Goal: Information Seeking & Learning: Learn about a topic

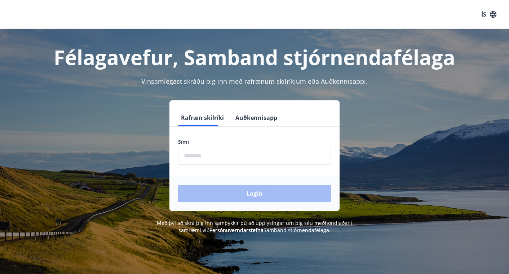
click at [240, 155] on input "phone" at bounding box center [254, 156] width 153 height 18
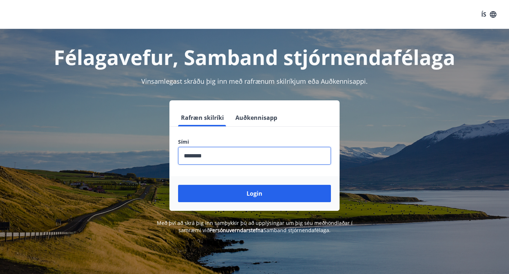
type input "********"
click at [178, 185] on button "Login" at bounding box center [254, 193] width 153 height 17
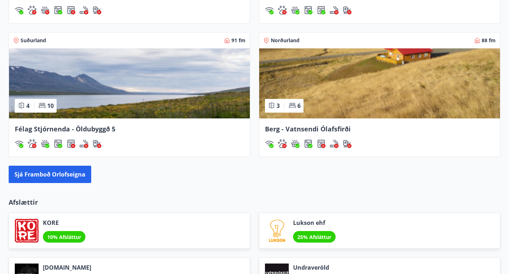
scroll to position [727, 0]
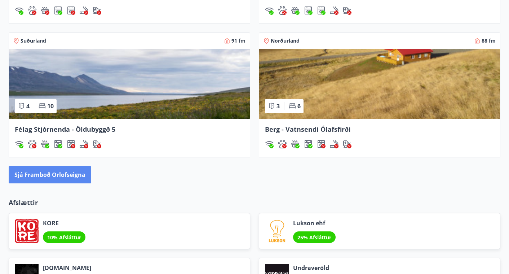
click at [35, 172] on button "Sjá framboð orlofseigna" at bounding box center [50, 174] width 83 height 17
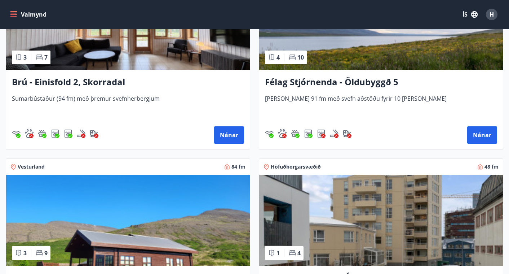
scroll to position [783, 0]
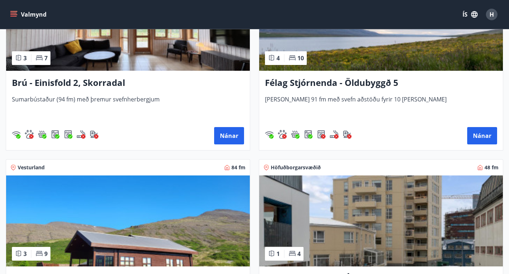
click at [316, 83] on h3 "Félag Stjórnenda - Öldubyggð 5" at bounding box center [381, 82] width 232 height 13
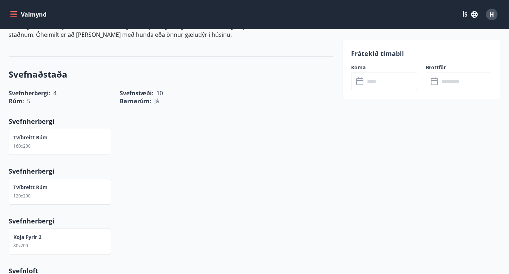
scroll to position [355, 0]
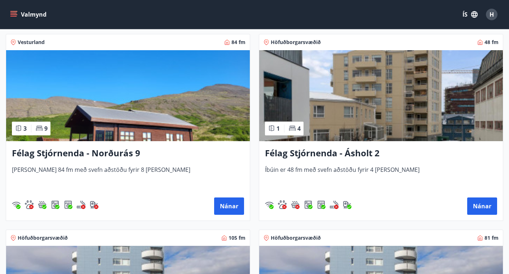
scroll to position [909, 0]
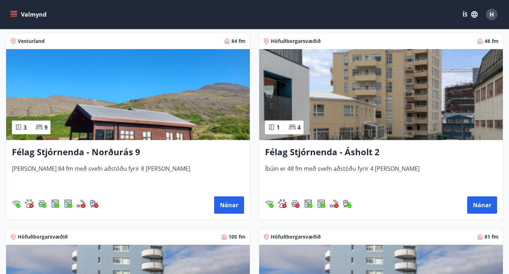
click at [75, 151] on h3 "Félag Stjórnenda - Norðurás 9" at bounding box center [128, 152] width 232 height 13
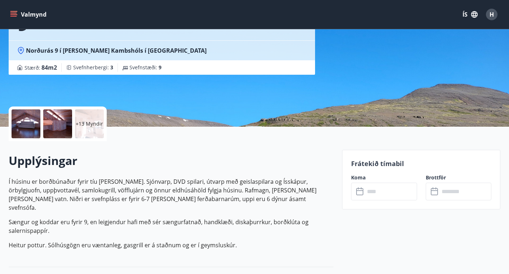
scroll to position [91, 0]
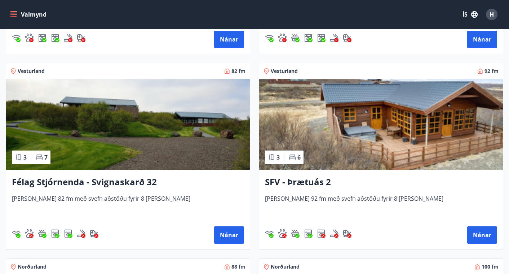
scroll to position [1856, 0]
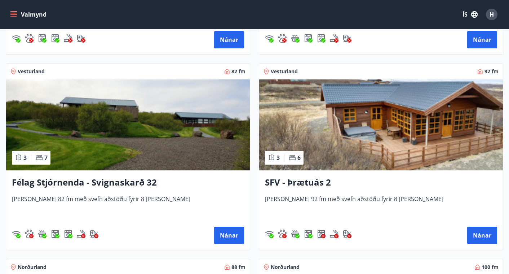
click at [301, 181] on h3 "SFV - Þrætuás 2" at bounding box center [381, 182] width 232 height 13
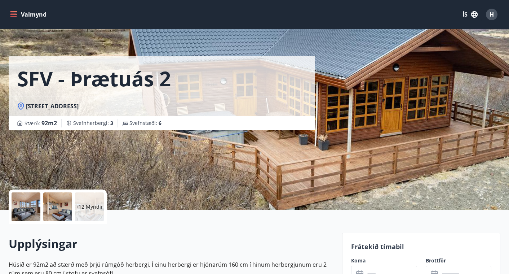
scroll to position [8, 0]
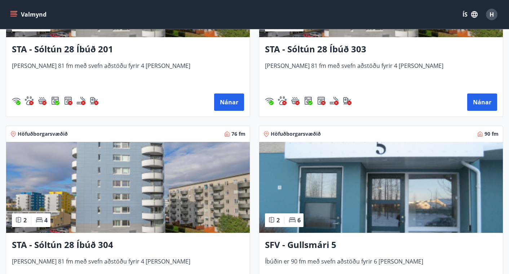
scroll to position [1207, 0]
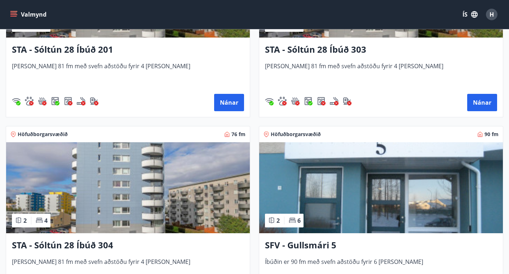
click at [18, 14] on button "Valmynd" at bounding box center [29, 14] width 41 height 13
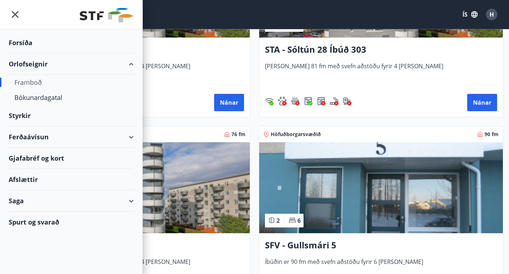
click at [45, 137] on div "Ferðaávísun" at bounding box center [71, 136] width 125 height 21
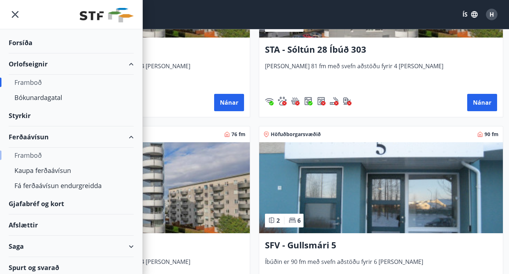
click at [31, 154] on div "Framboð" at bounding box center [71, 155] width 114 height 15
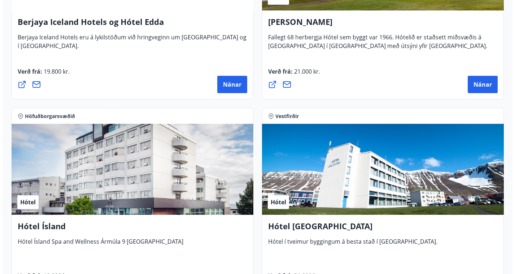
scroll to position [1251, 0]
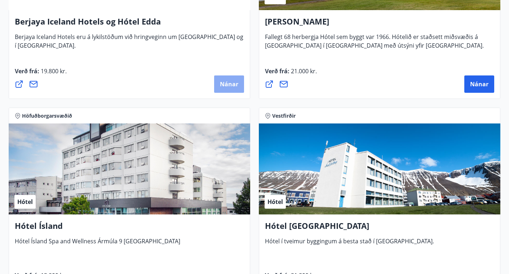
click at [226, 84] on span "Nánar" at bounding box center [229, 84] width 18 height 8
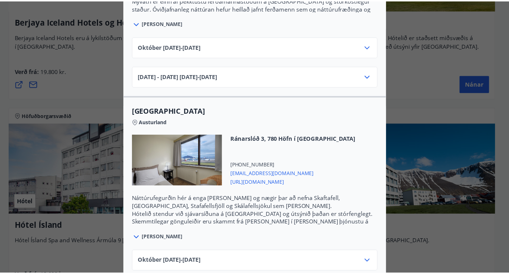
scroll to position [0, 0]
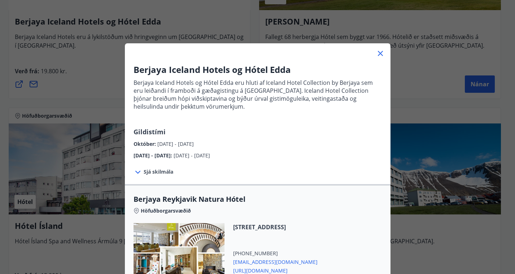
click at [404, 62] on div "Berjaya Iceland Hotels og Hótel Edda Berjaya Iceland Hotels og Hótel Edda eru h…" at bounding box center [257, 137] width 515 height 274
click at [376, 54] on icon at bounding box center [380, 53] width 9 height 9
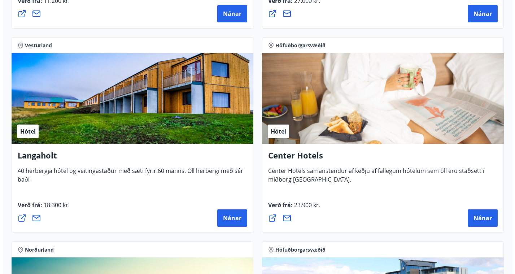
scroll to position [1729, 0]
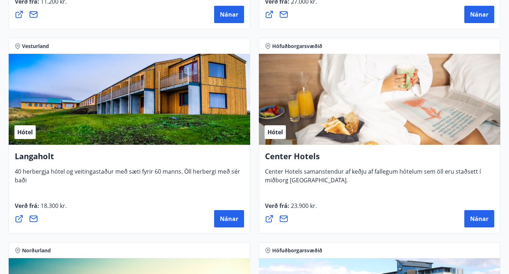
click at [83, 130] on div "Hótel" at bounding box center [130, 99] width 242 height 91
click at [221, 217] on span "Nánar" at bounding box center [229, 219] width 18 height 8
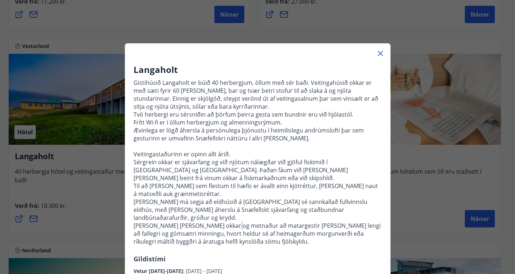
click at [221, 221] on p "[PERSON_NAME] [PERSON_NAME] okkar og metnaður að matargestir [PERSON_NAME] leng…" at bounding box center [257, 233] width 248 height 24
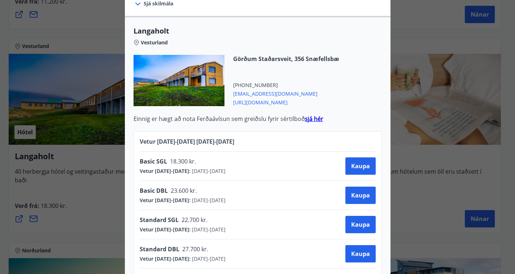
scroll to position [286, 0]
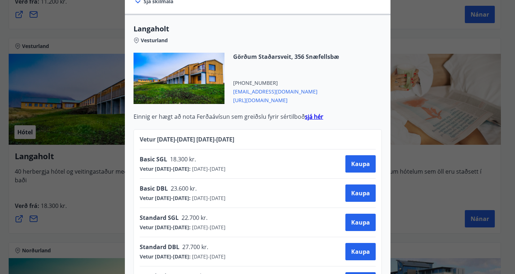
click at [246, 95] on span "[URL][DOMAIN_NAME]" at bounding box center [286, 99] width 106 height 9
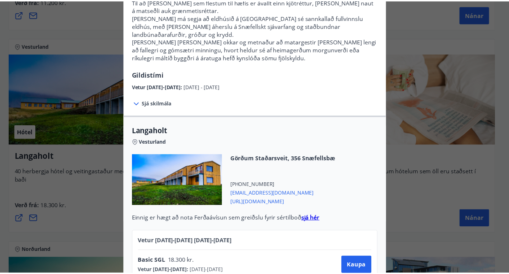
scroll to position [0, 0]
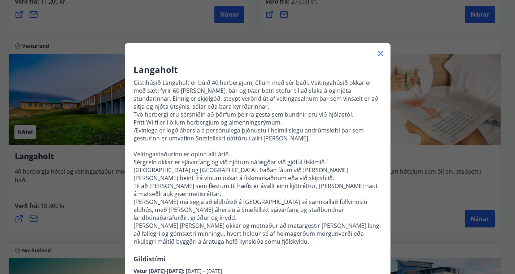
click at [378, 54] on icon at bounding box center [380, 53] width 9 height 9
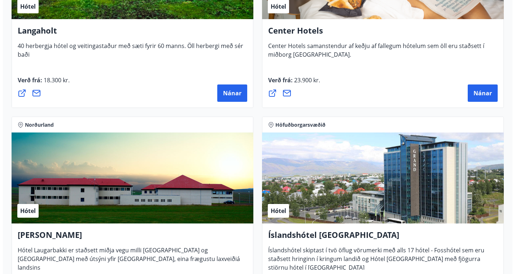
scroll to position [1855, 0]
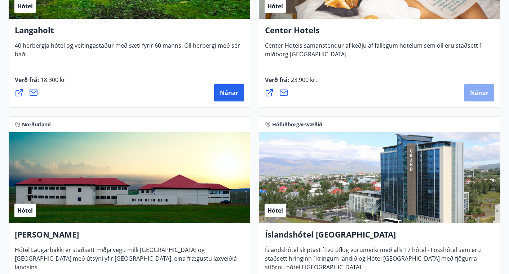
click at [472, 87] on button "Nánar" at bounding box center [480, 92] width 30 height 17
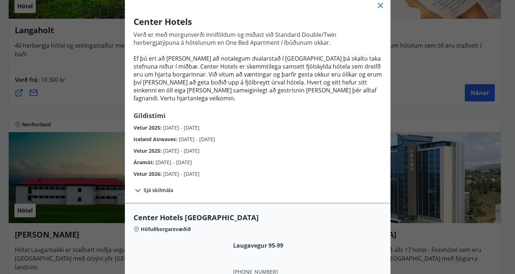
scroll to position [50, 0]
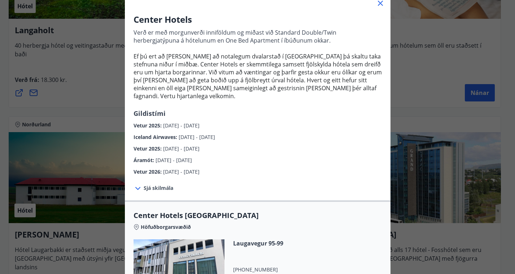
click at [348, 183] on div "Sjá skilmála Innritun er kl. 14:00 og útritun er kl. 12:00. Morgunverður er inn…" at bounding box center [257, 188] width 265 height 25
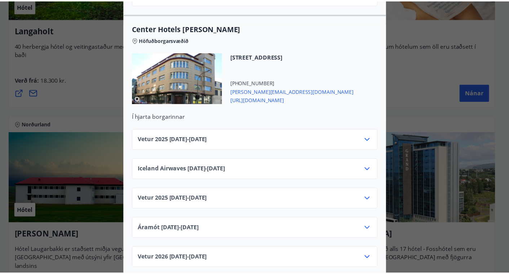
scroll to position [0, 0]
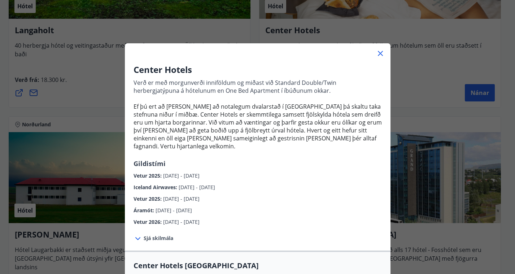
click at [417, 82] on div "Center Hotels Verð er með morgunverði inniföldum og miðast við Standard Double/…" at bounding box center [257, 137] width 515 height 274
click at [376, 54] on icon at bounding box center [380, 53] width 9 height 9
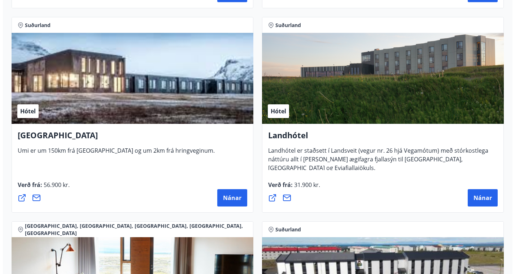
scroll to position [2362, 0]
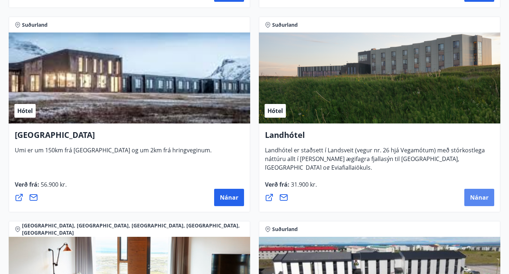
click at [480, 198] on span "Nánar" at bounding box center [479, 197] width 18 height 8
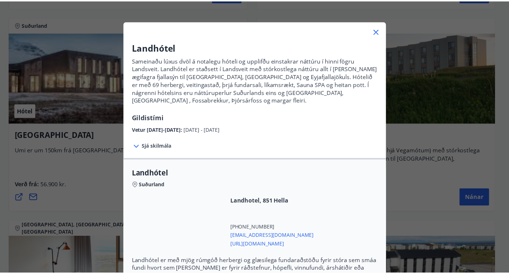
scroll to position [20, 0]
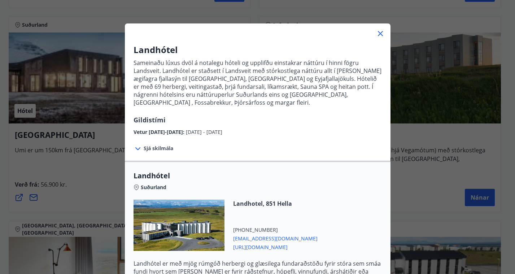
click at [376, 34] on icon at bounding box center [380, 33] width 9 height 9
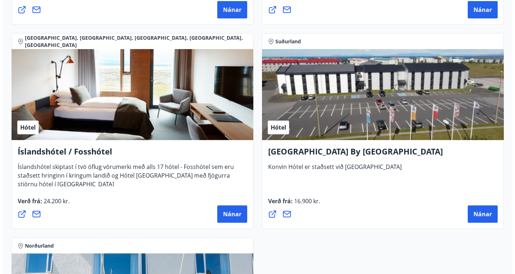
scroll to position [2550, 0]
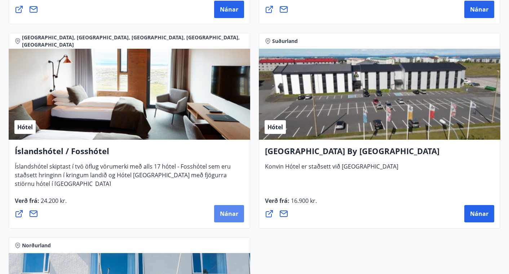
click at [233, 206] on button "Nánar" at bounding box center [229, 213] width 30 height 17
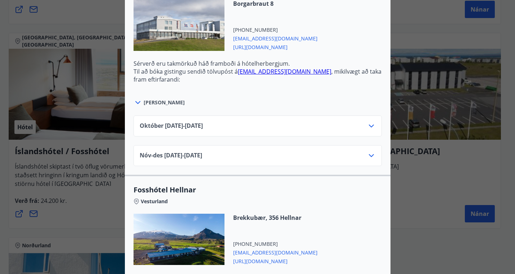
scroll to position [505, 0]
click at [150, 98] on span "[PERSON_NAME]" at bounding box center [164, 101] width 41 height 7
click at [135, 101] on icon at bounding box center [137, 102] width 5 height 3
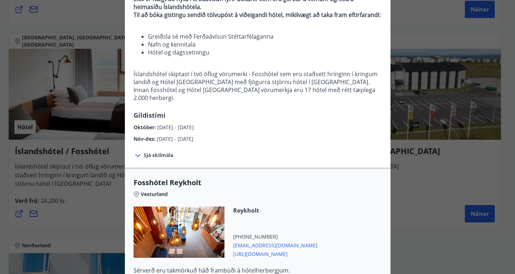
scroll to position [73, 0]
